Goal: Information Seeking & Learning: Learn about a topic

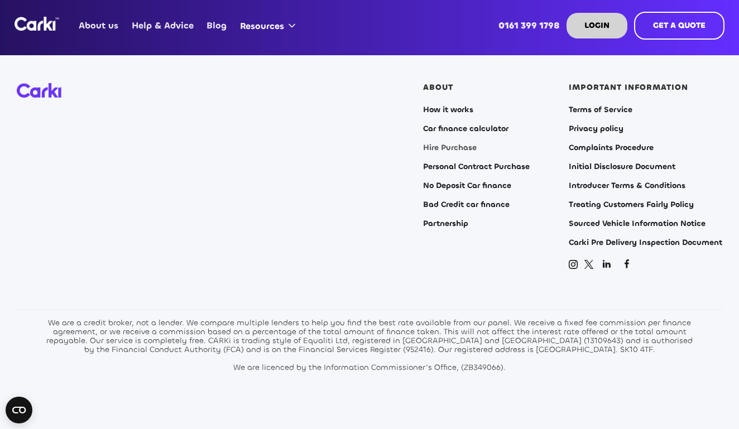
scroll to position [4507, 0]
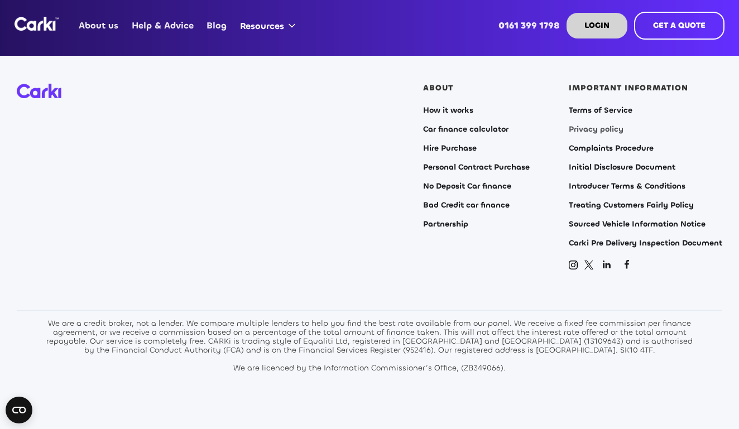
click at [593, 125] on link "Privacy policy" at bounding box center [596, 129] width 55 height 9
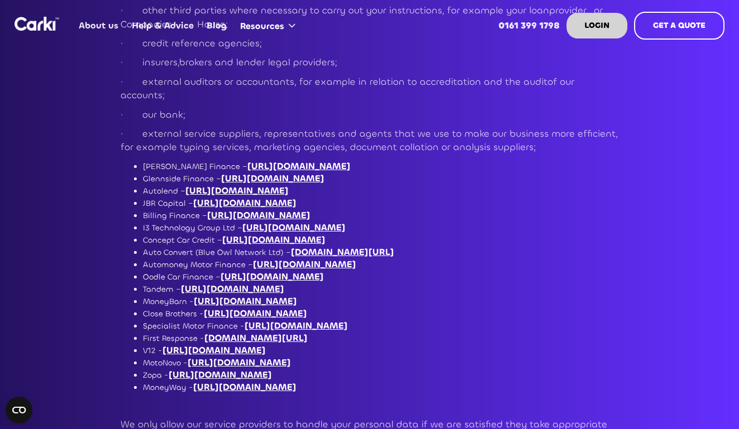
scroll to position [3122, 0]
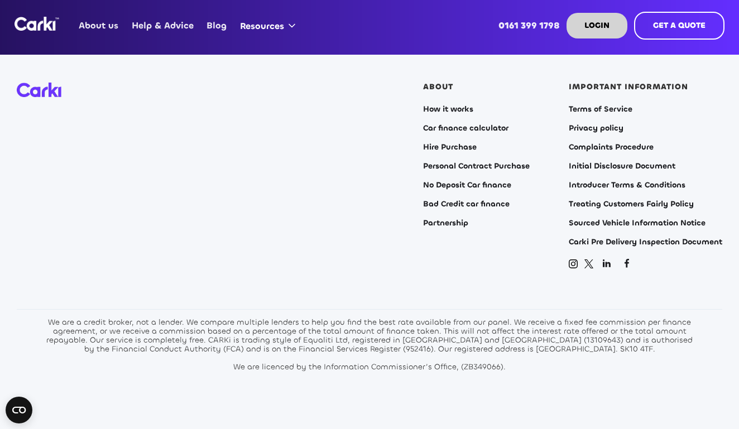
scroll to position [4507, 0]
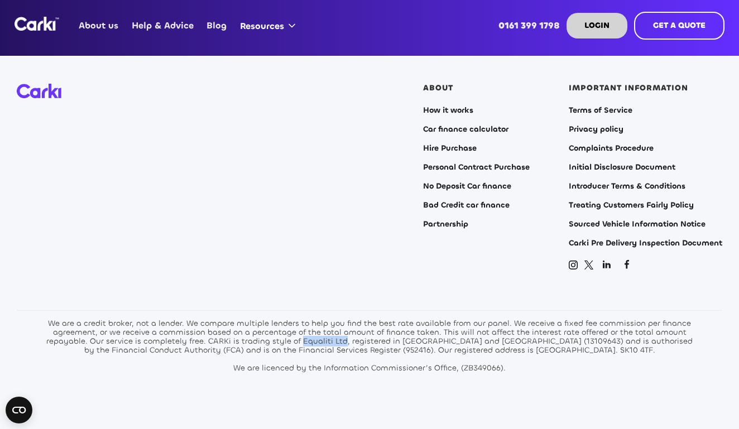
drag, startPoint x: 349, startPoint y: 315, endPoint x: 307, endPoint y: 317, distance: 42.5
click at [307, 319] on div "We are a credit broker, not a lender. We compare multiple lenders to help you f…" at bounding box center [369, 346] width 653 height 54
copy div "Equaliti Ltd"
